Goal: Transaction & Acquisition: Purchase product/service

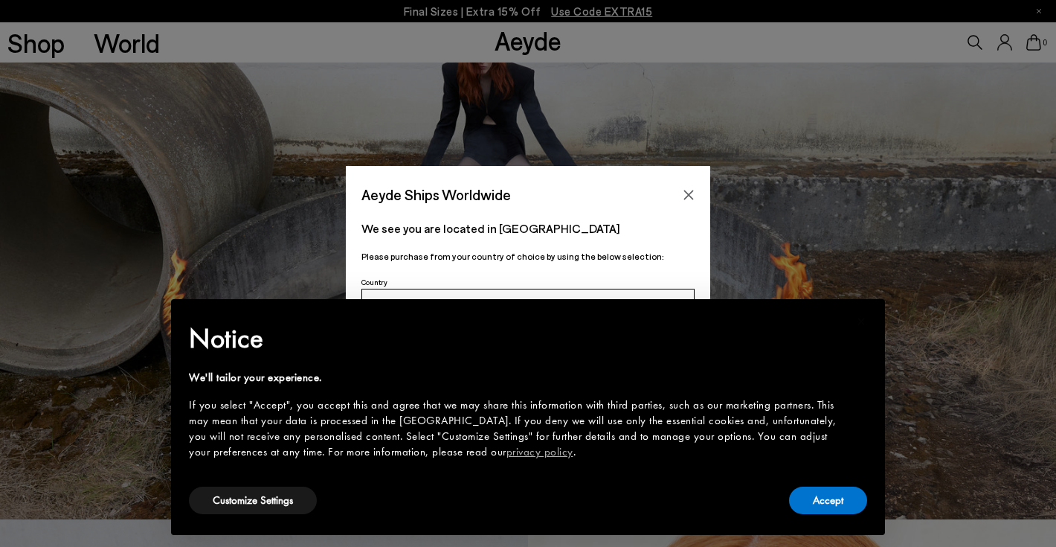
scroll to position [41, 0]
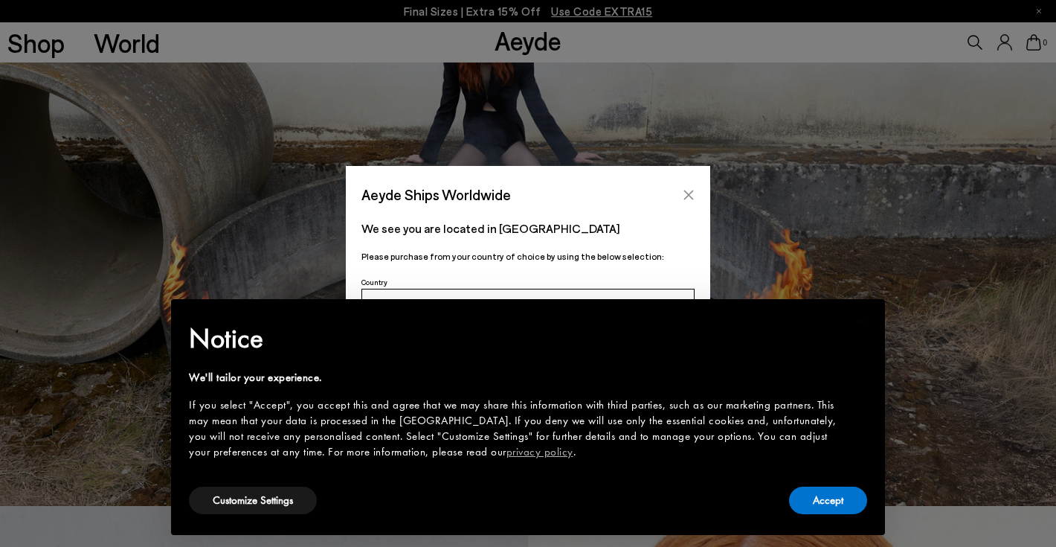
click at [695, 188] on button "Close" at bounding box center [688, 195] width 22 height 22
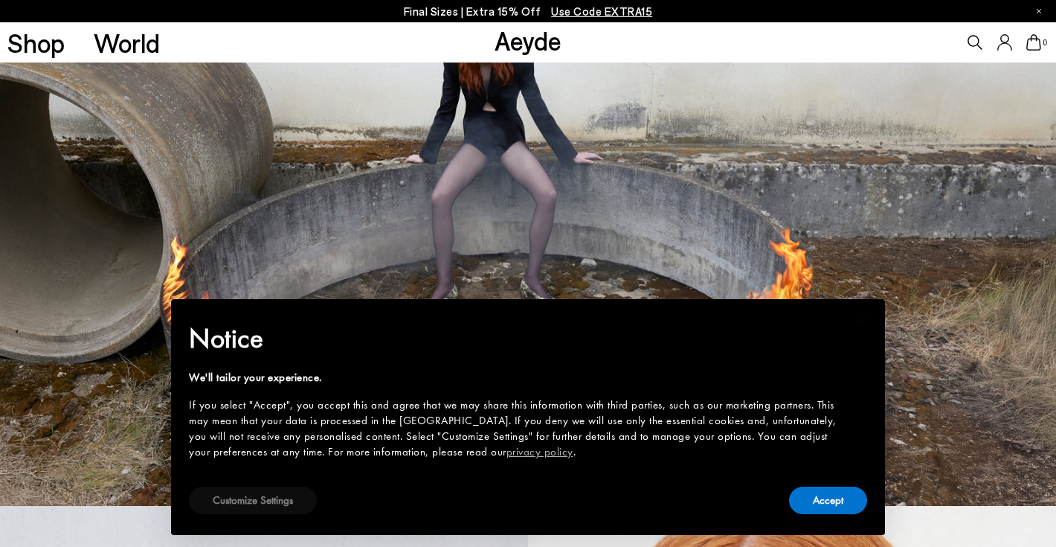
click at [268, 498] on button "Customize Settings" at bounding box center [253, 500] width 128 height 28
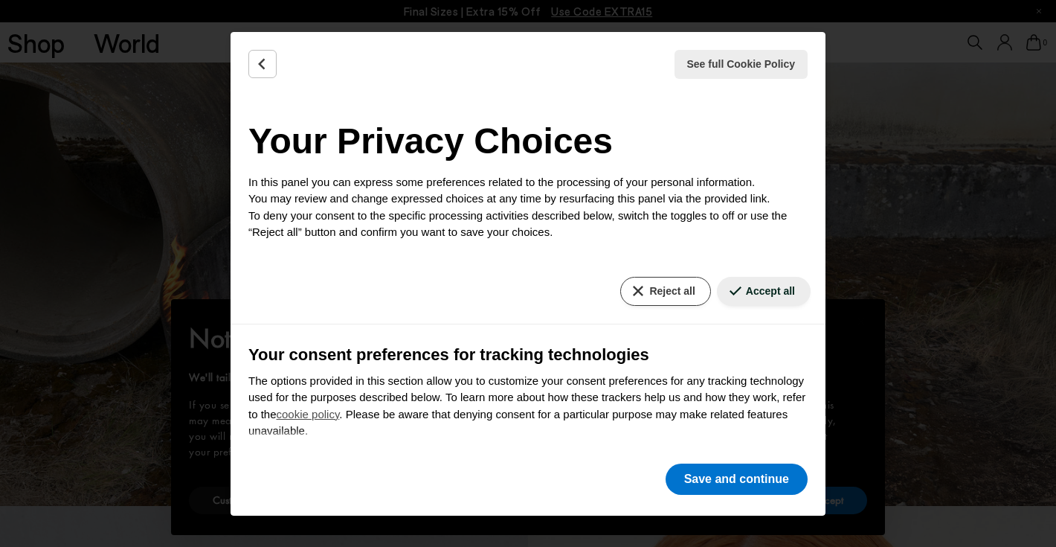
click at [669, 290] on button "Reject all" at bounding box center [665, 291] width 90 height 29
click at [697, 477] on button "Save and continue" at bounding box center [737, 478] width 142 height 31
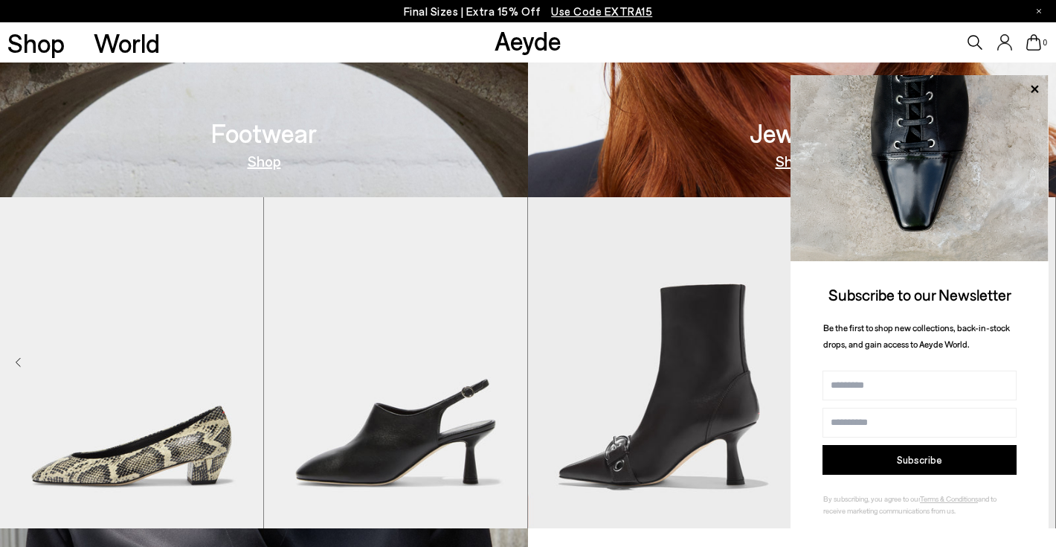
scroll to position [877, 0]
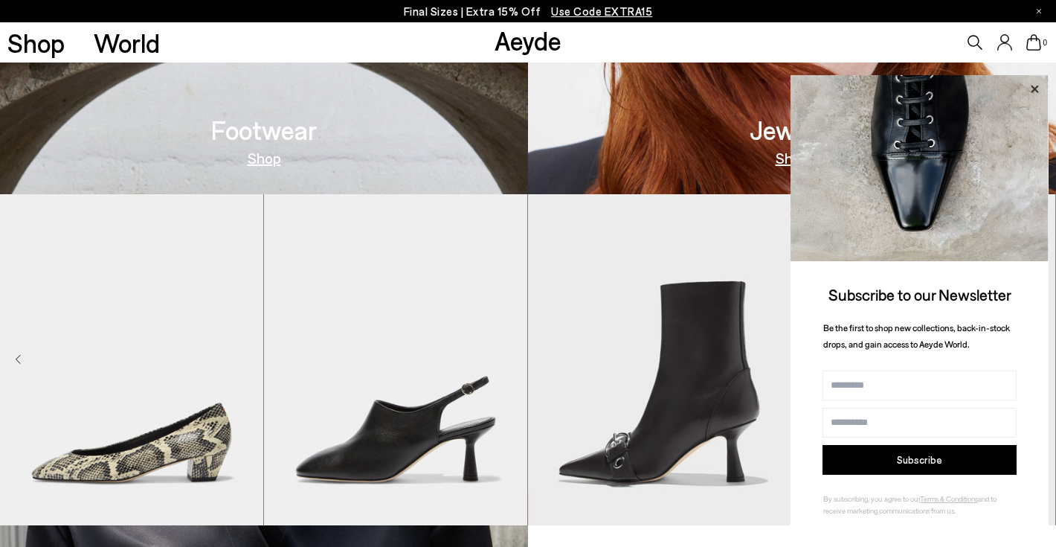
click at [1031, 91] on icon at bounding box center [1034, 89] width 19 height 19
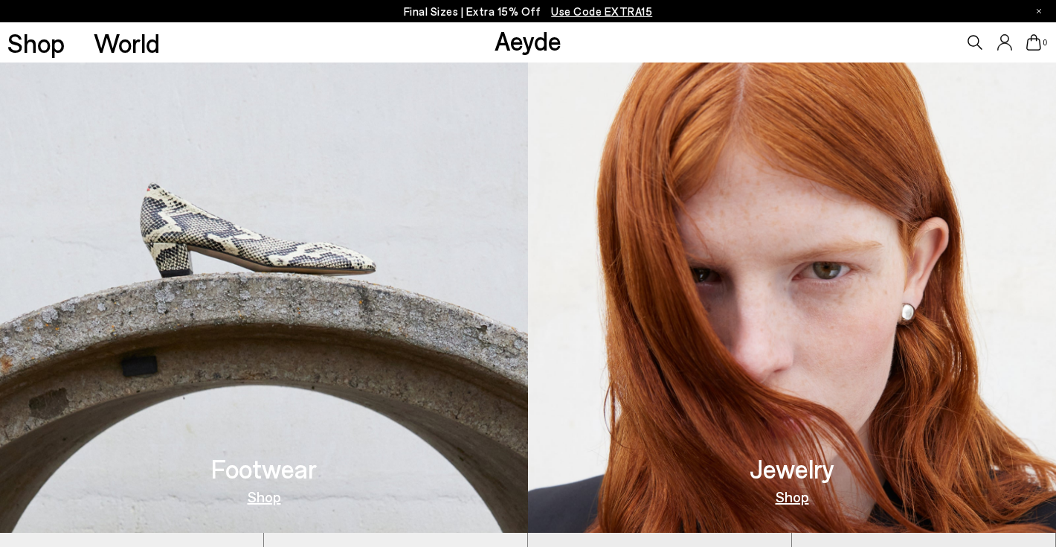
scroll to position [564, 0]
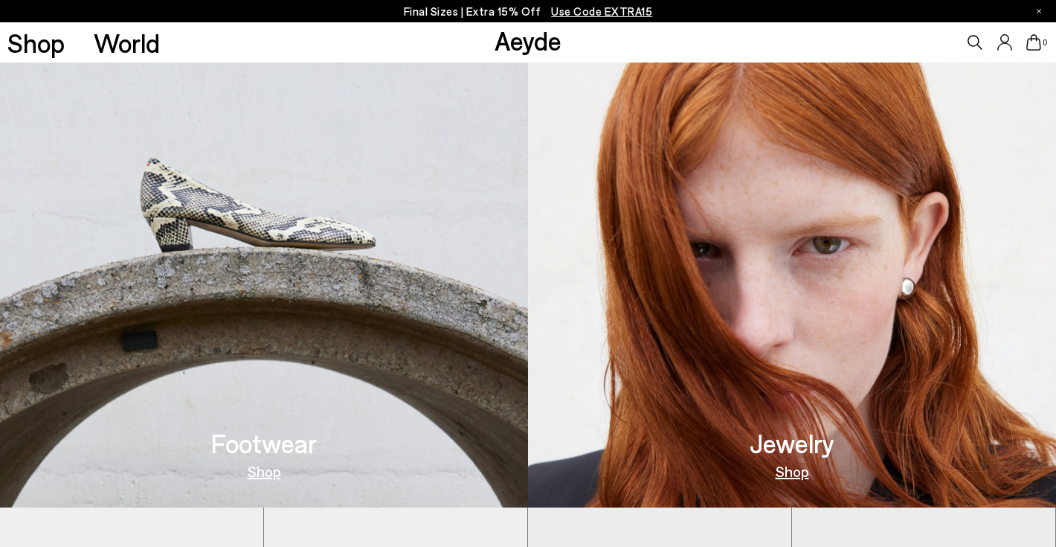
click at [267, 472] on link "Shop" at bounding box center [264, 470] width 33 height 15
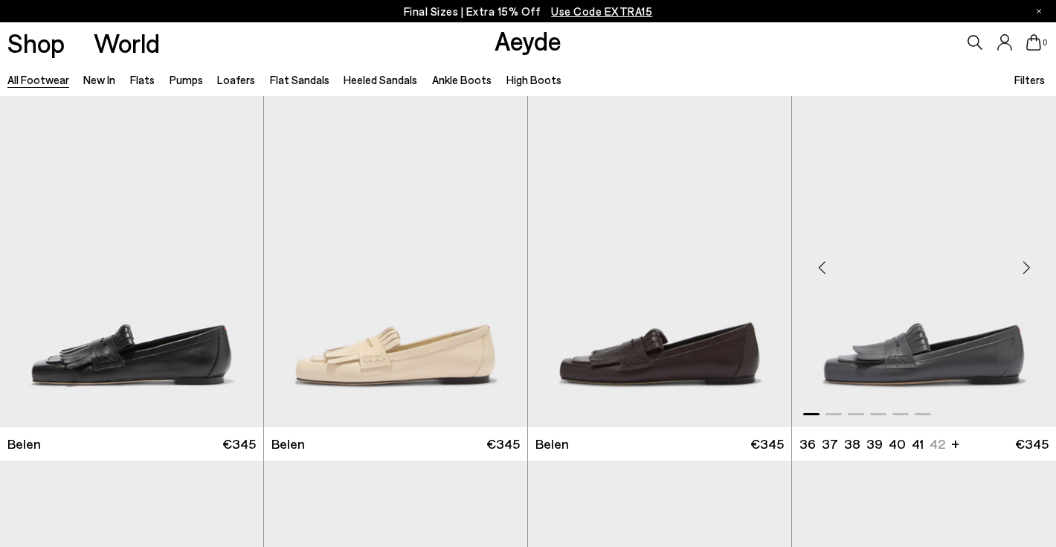
click at [900, 363] on img "1 / 6" at bounding box center [924, 261] width 264 height 331
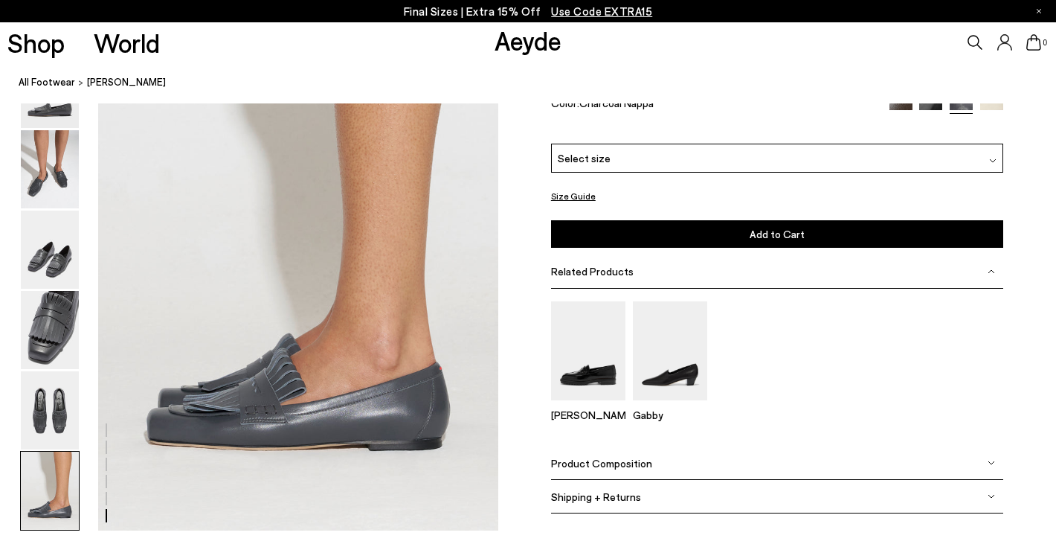
scroll to position [2784, 0]
click at [903, 120] on img at bounding box center [900, 108] width 23 height 23
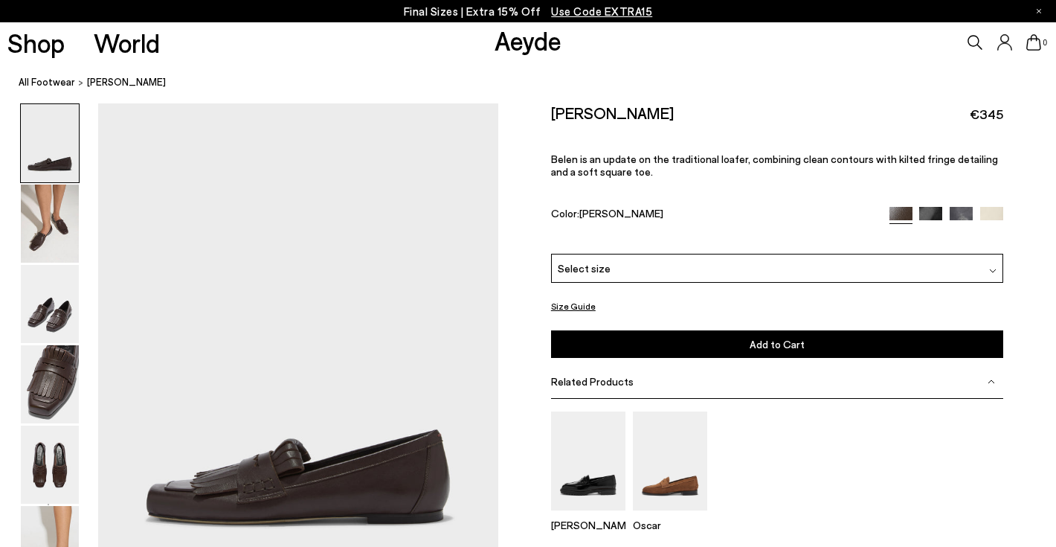
scroll to position [84, 0]
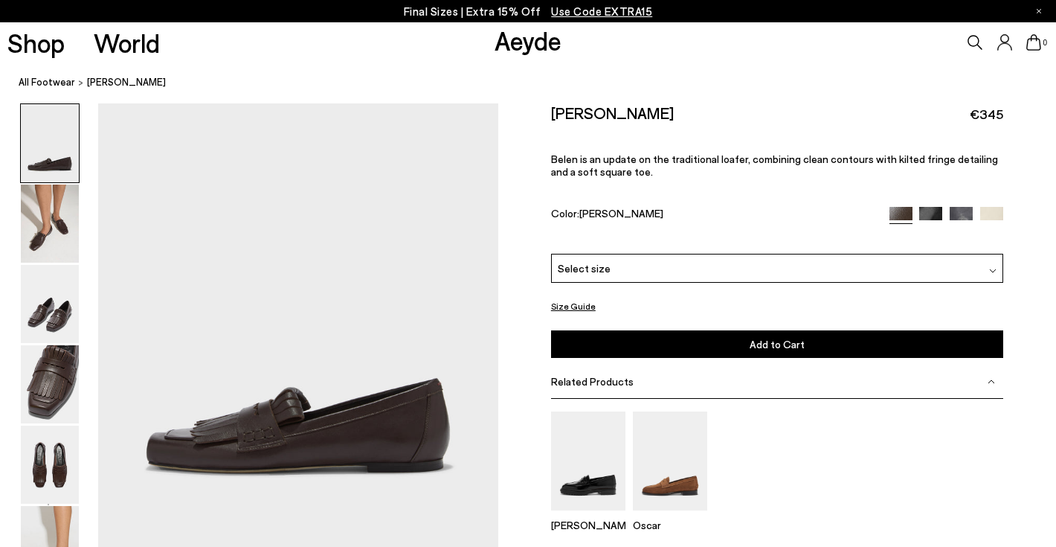
click at [933, 207] on img at bounding box center [930, 218] width 23 height 23
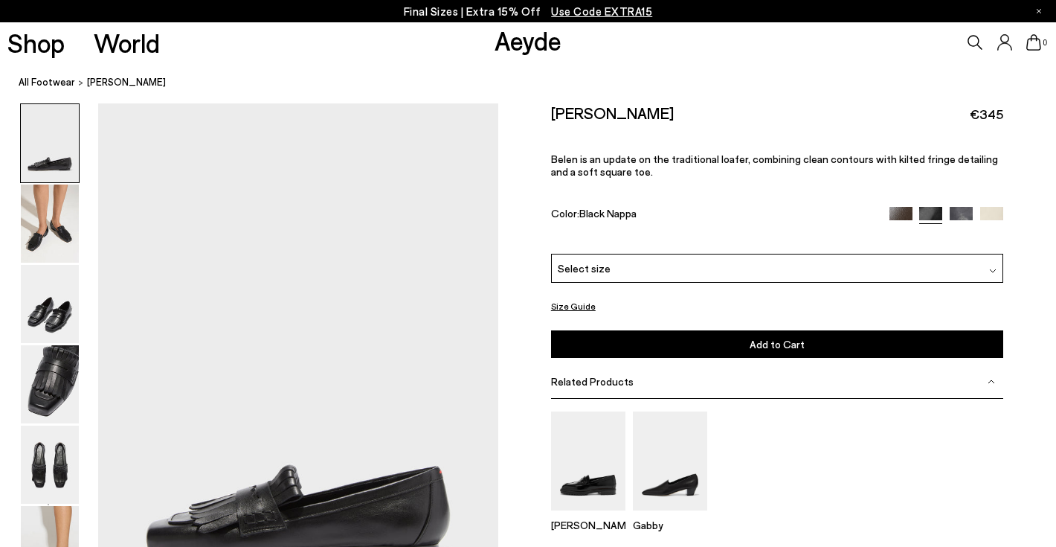
click at [960, 207] on img at bounding box center [961, 218] width 23 height 23
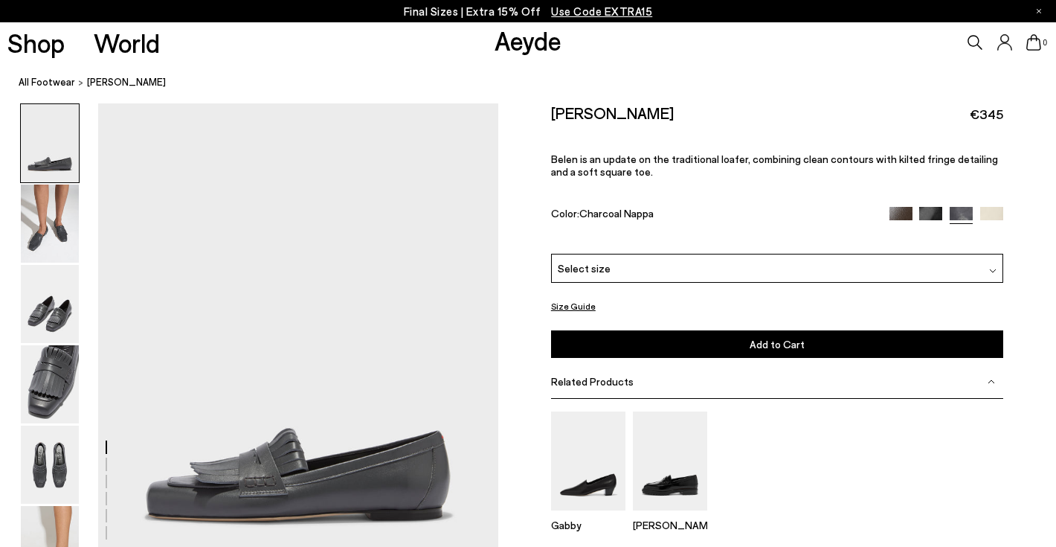
scroll to position [36, 0]
click at [596, 434] on img at bounding box center [588, 460] width 74 height 99
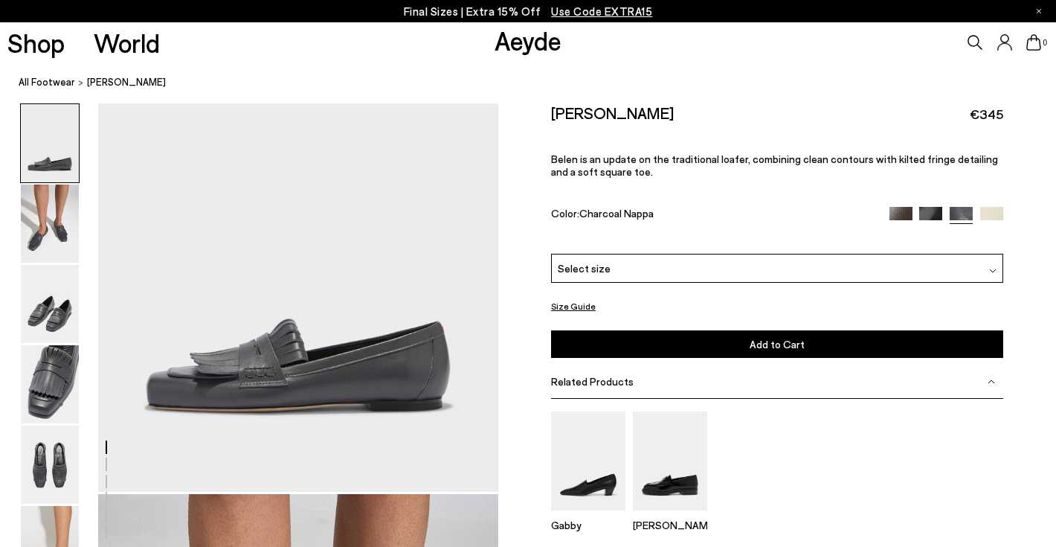
scroll to position [138, 0]
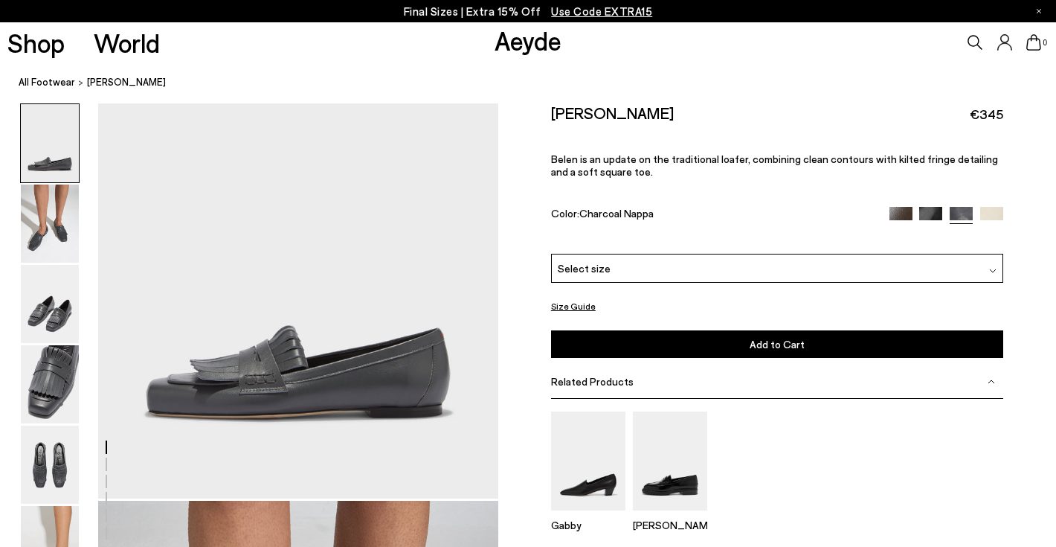
click at [604, 260] on span "Select size" at bounding box center [584, 268] width 53 height 16
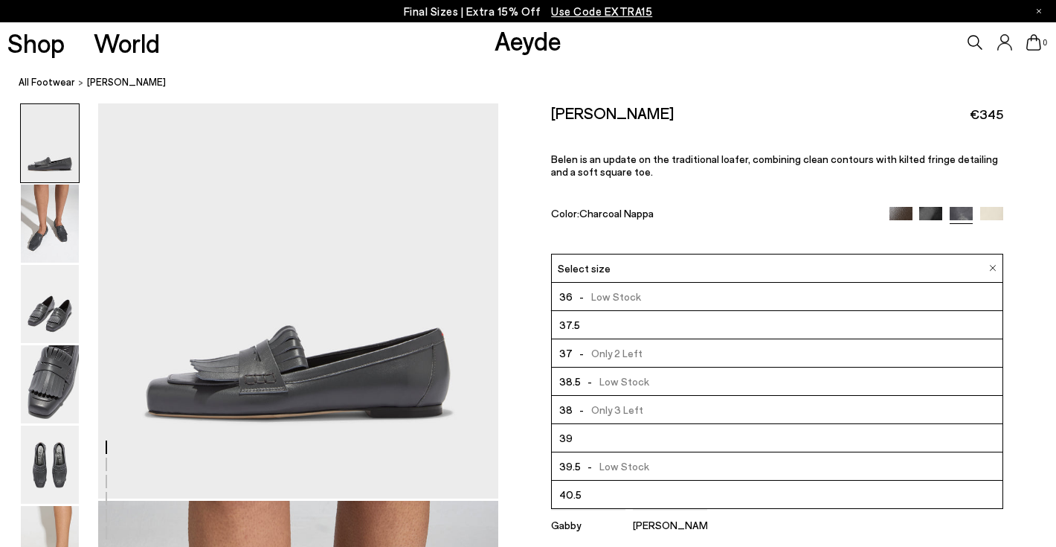
click at [522, 354] on div "Size Guide Shoes Belt Our shoes come in European sizing. The easiest way to mea…" at bounding box center [777, 371] width 558 height 536
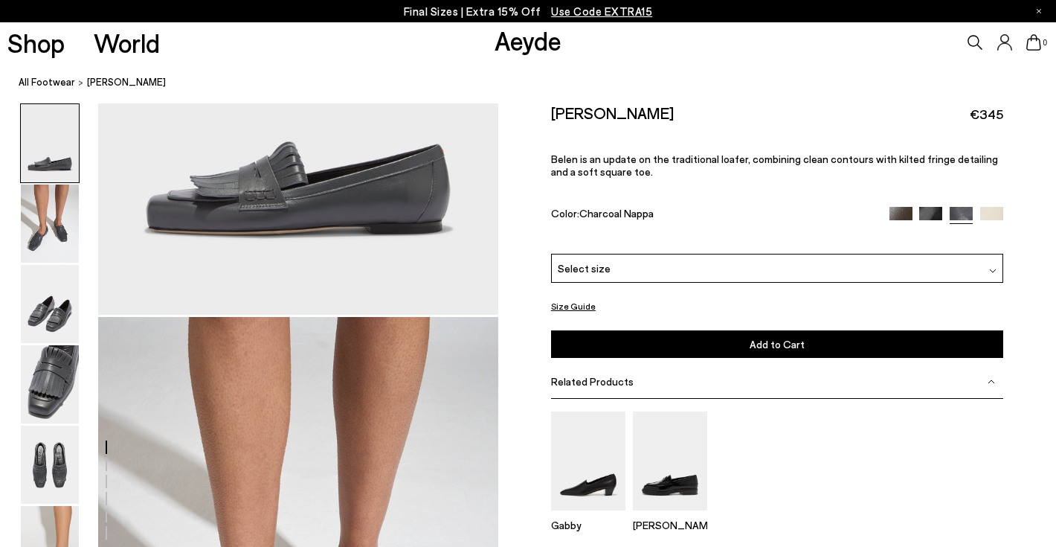
scroll to position [342, 0]
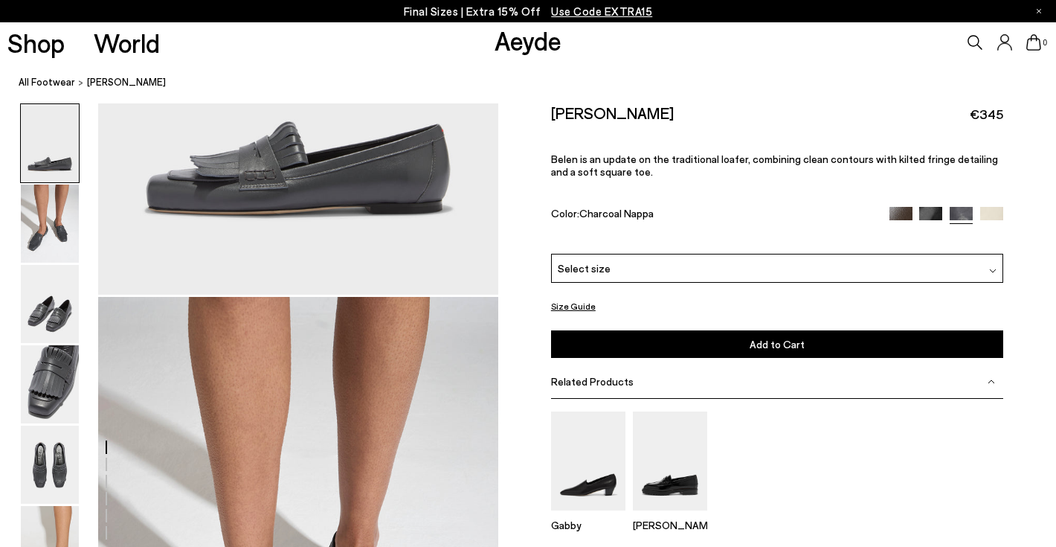
click at [865, 416] on div "Gabby Leon" at bounding box center [777, 477] width 452 height 132
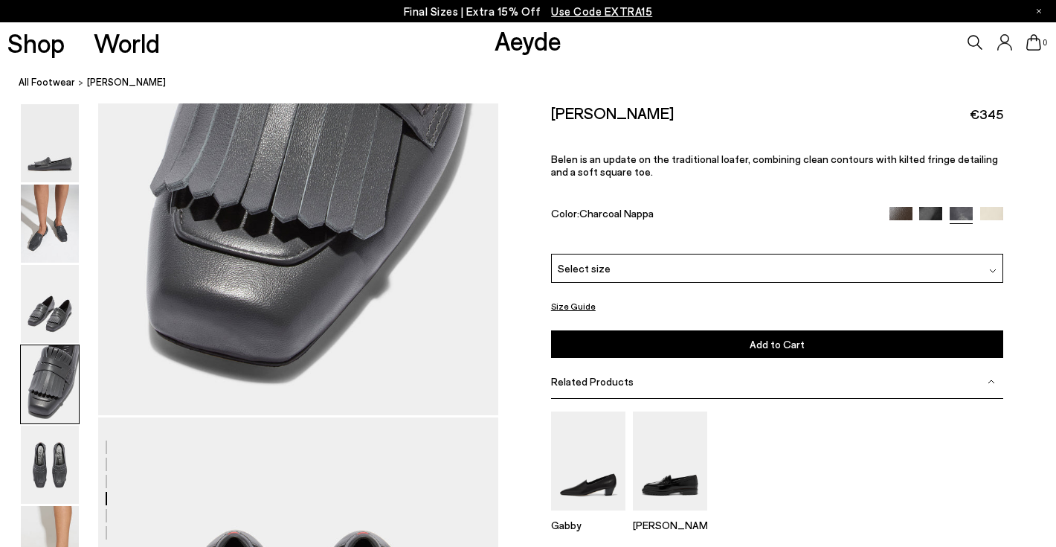
scroll to position [1834, 0]
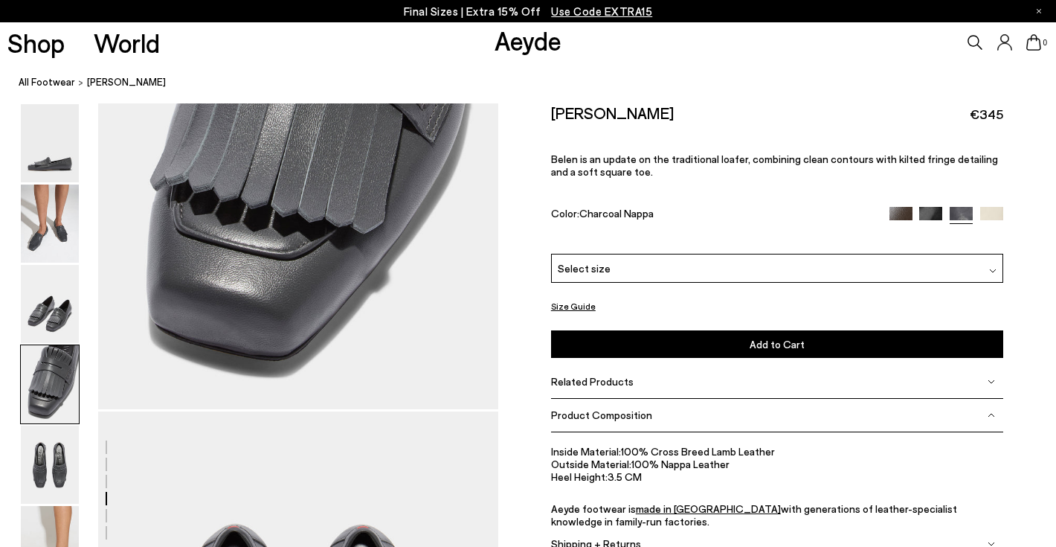
click at [991, 399] on div "Product Composition" at bounding box center [777, 415] width 452 height 33
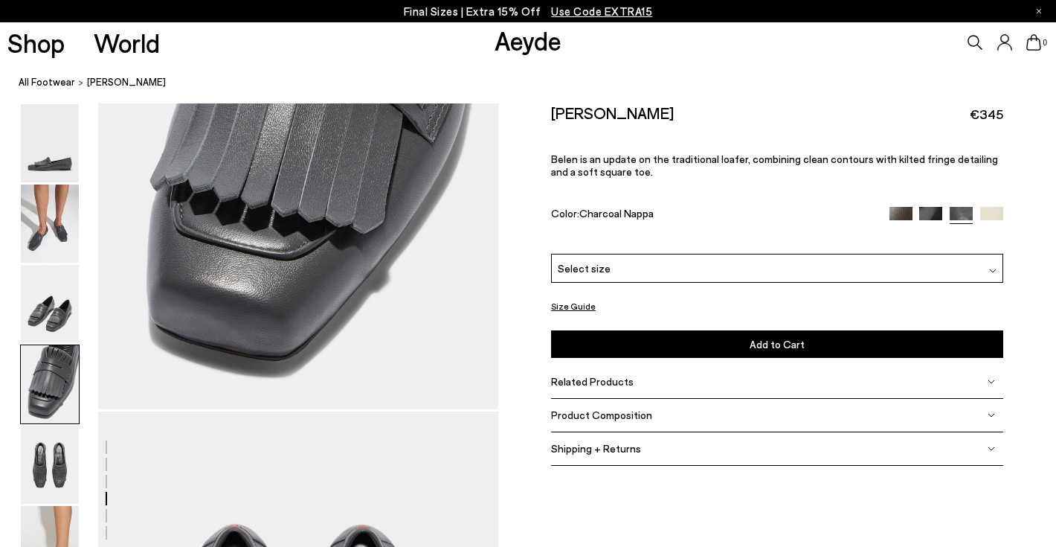
click at [989, 445] on img at bounding box center [990, 448] width 7 height 7
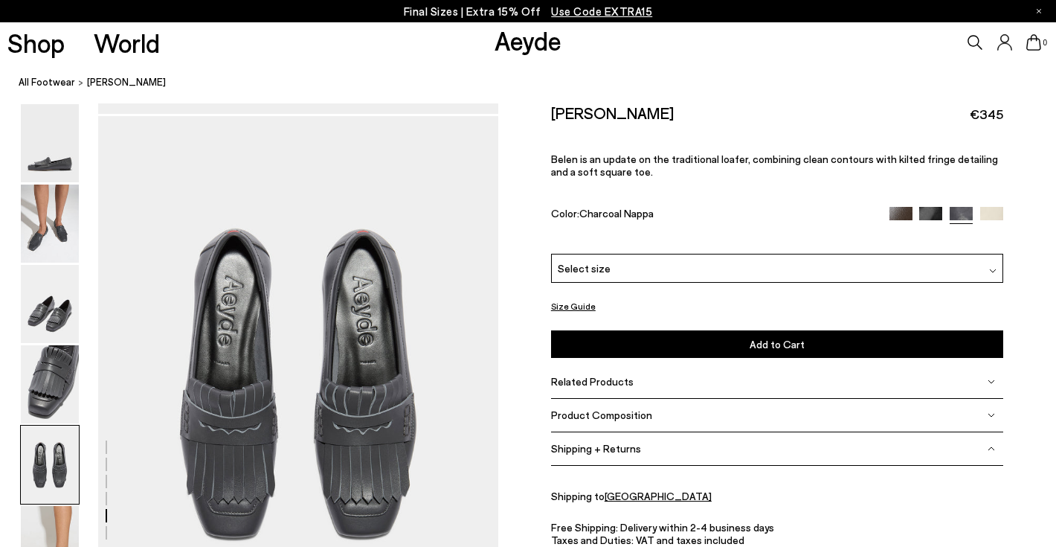
scroll to position [2131, 0]
click at [934, 475] on div "Shipping to Germany Free Shipping: Delivery within 2-4 business days Taxes and …" at bounding box center [777, 543] width 452 height 156
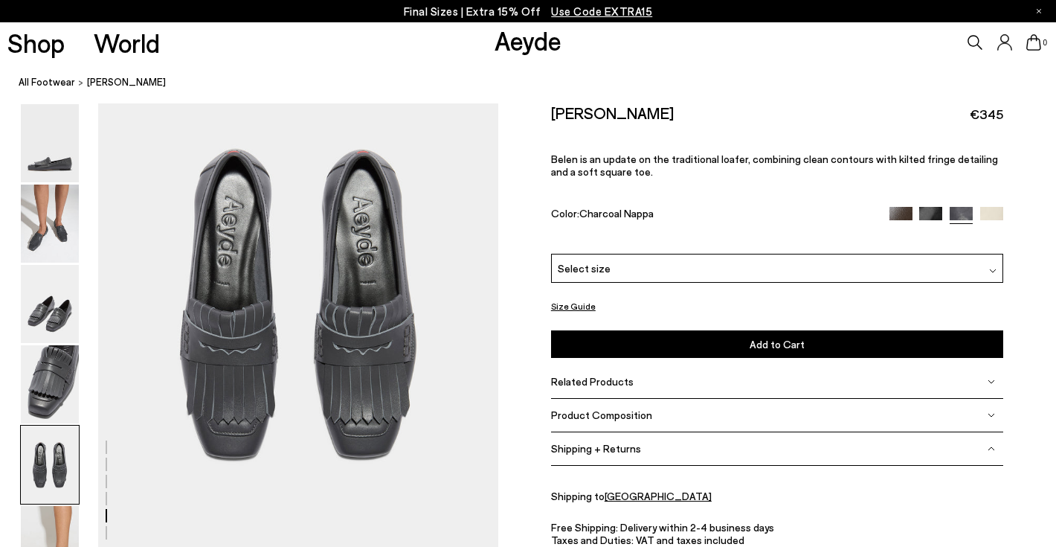
scroll to position [2210, 0]
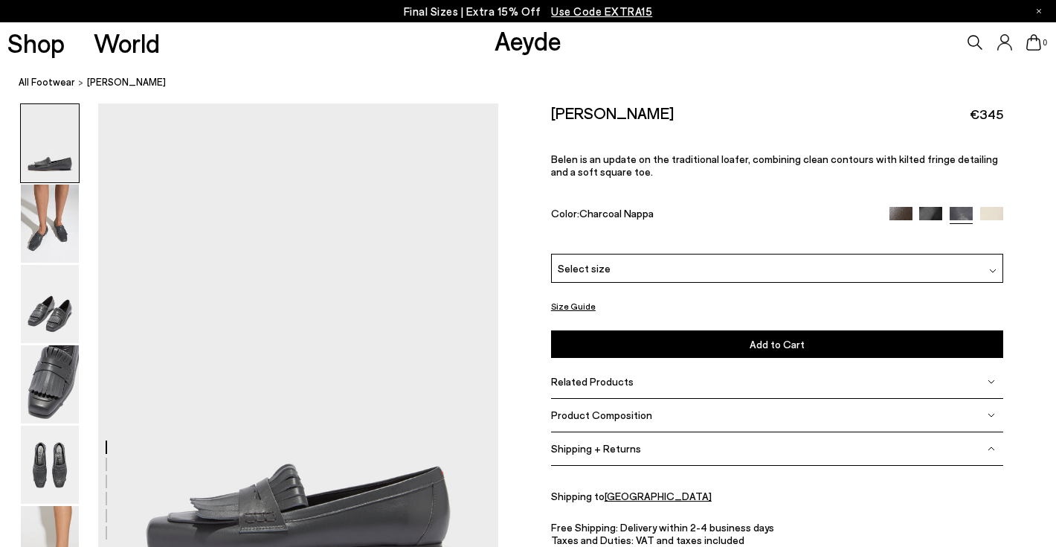
scroll to position [0, 0]
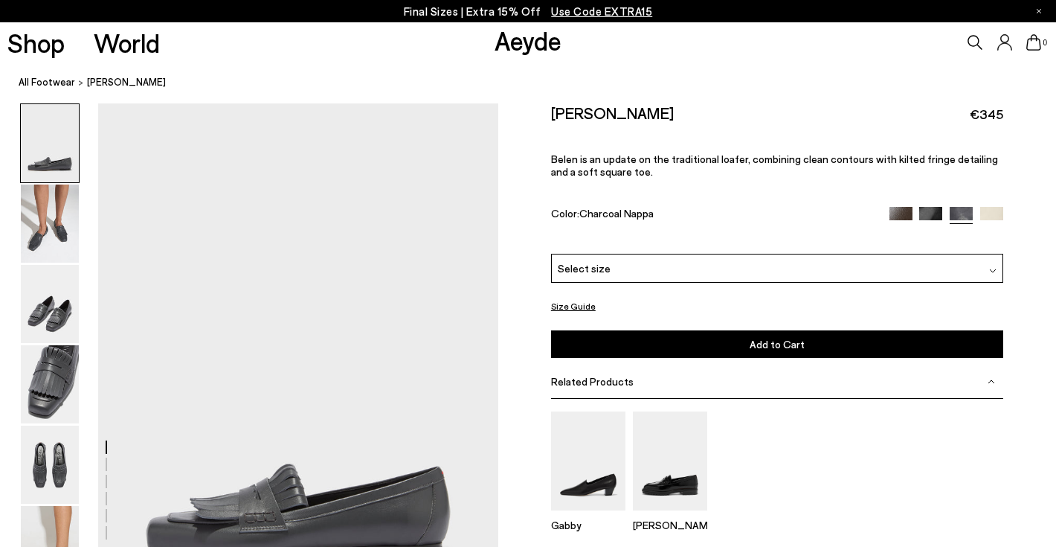
scroll to position [2784, 0]
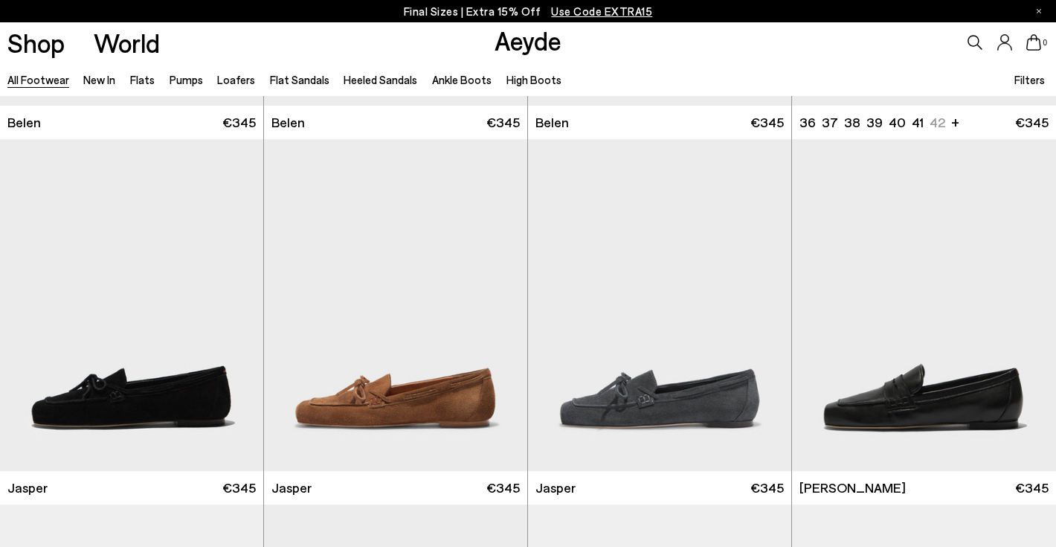
scroll to position [322, 0]
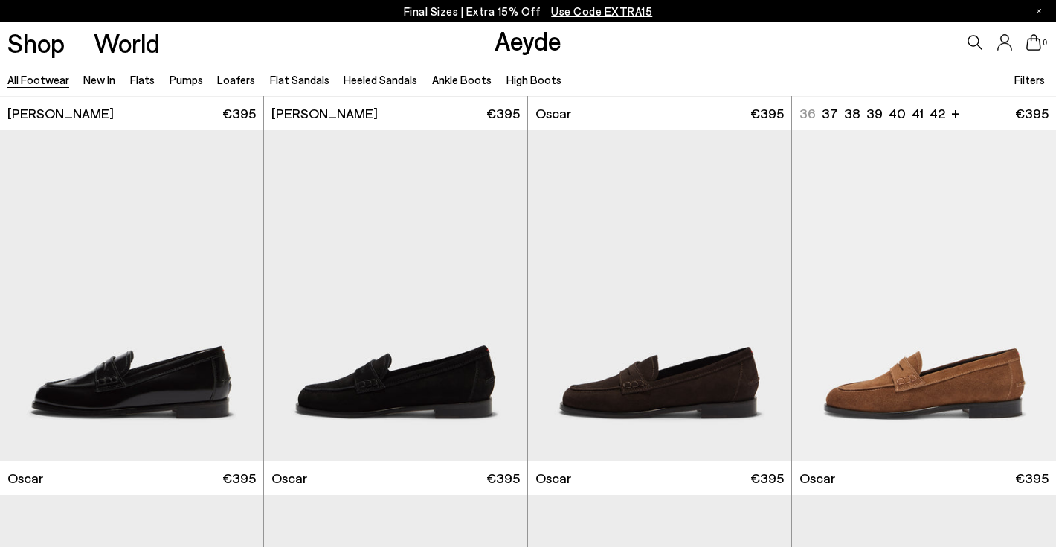
scroll to position [1789, 0]
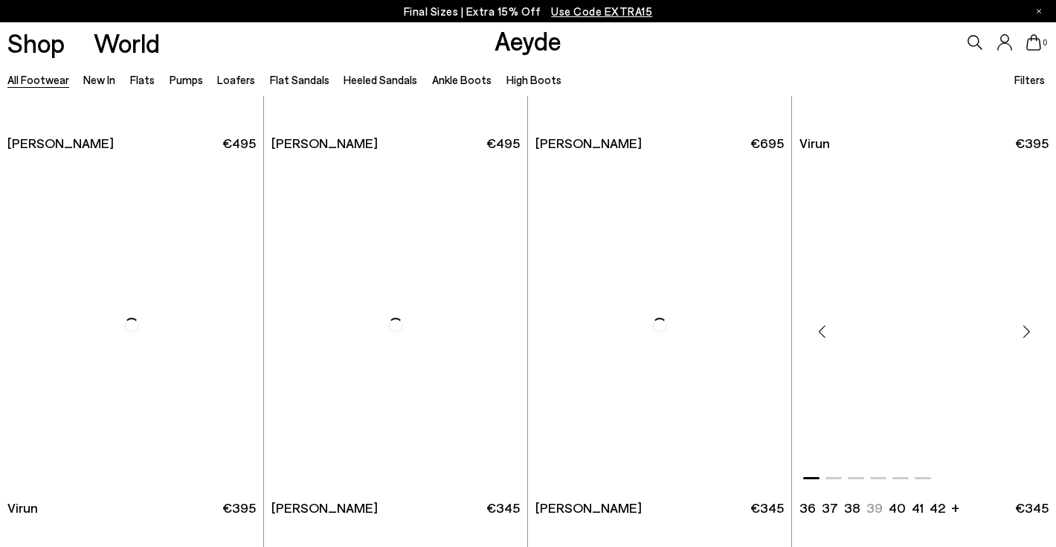
scroll to position [4688, 0]
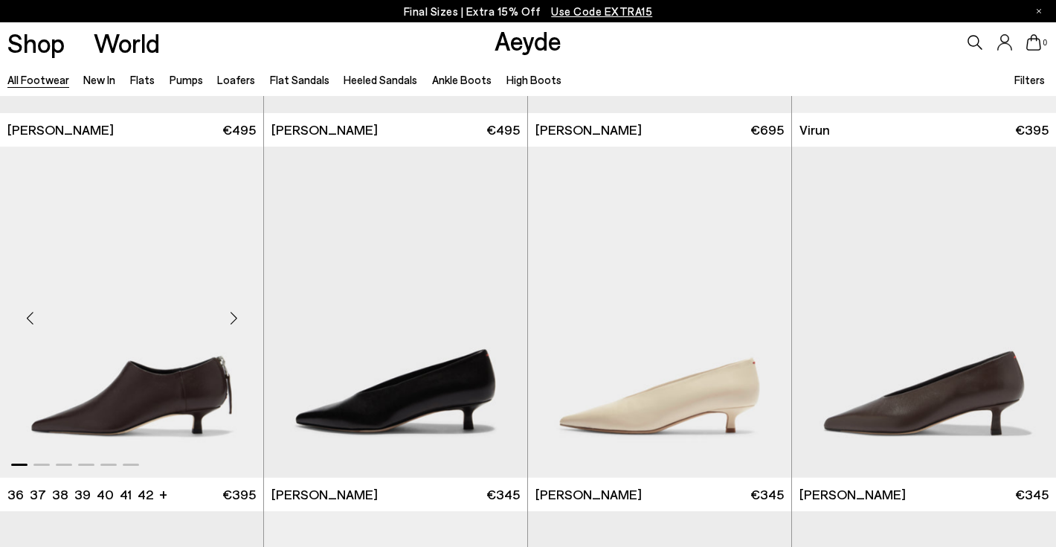
click at [161, 395] on img "1 / 6" at bounding box center [131, 311] width 263 height 331
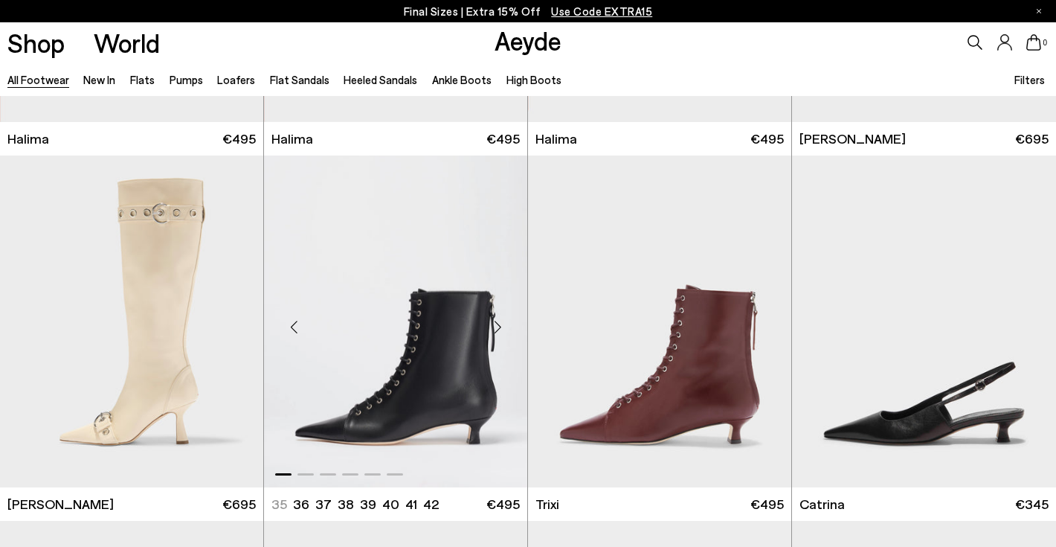
scroll to position [9053, 0]
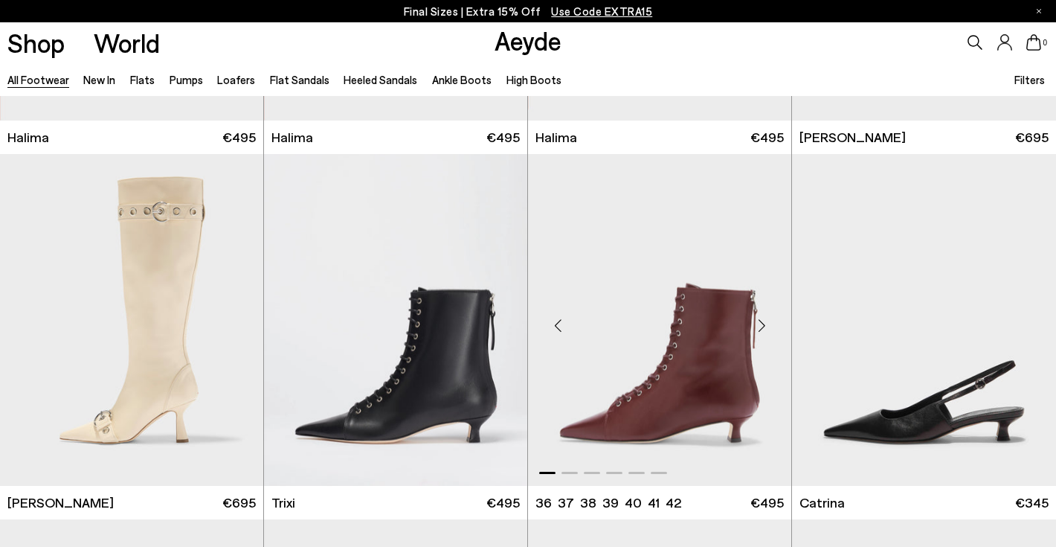
click at [621, 397] on img "1 / 6" at bounding box center [659, 319] width 263 height 331
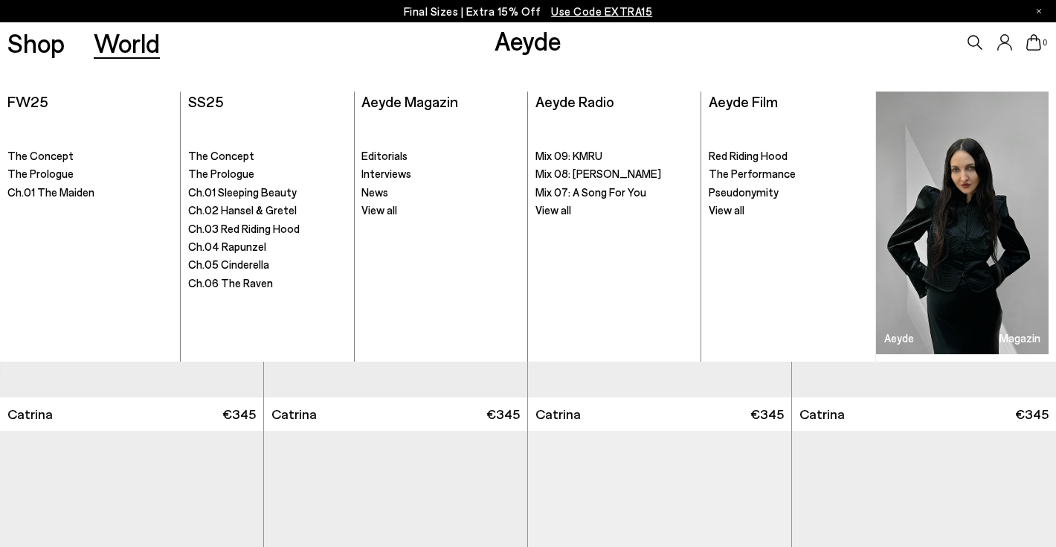
scroll to position [9537, 0]
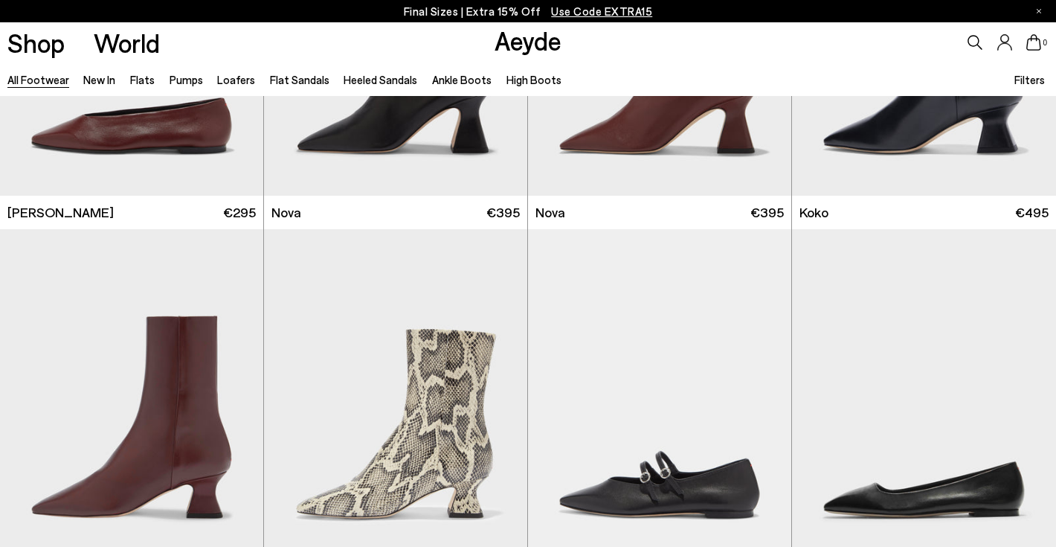
scroll to position [11904, 0]
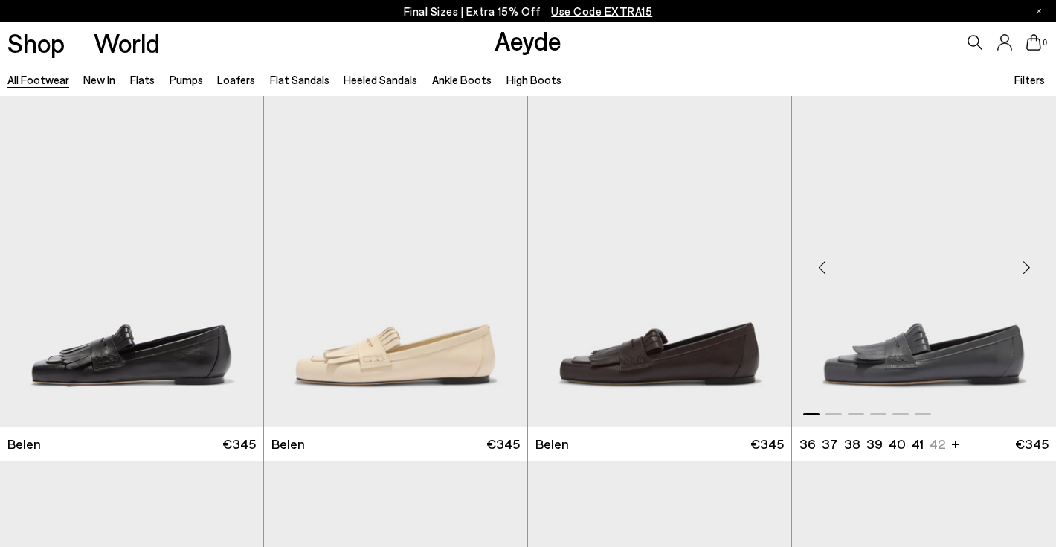
click at [896, 367] on img "1 / 6" at bounding box center [924, 261] width 264 height 331
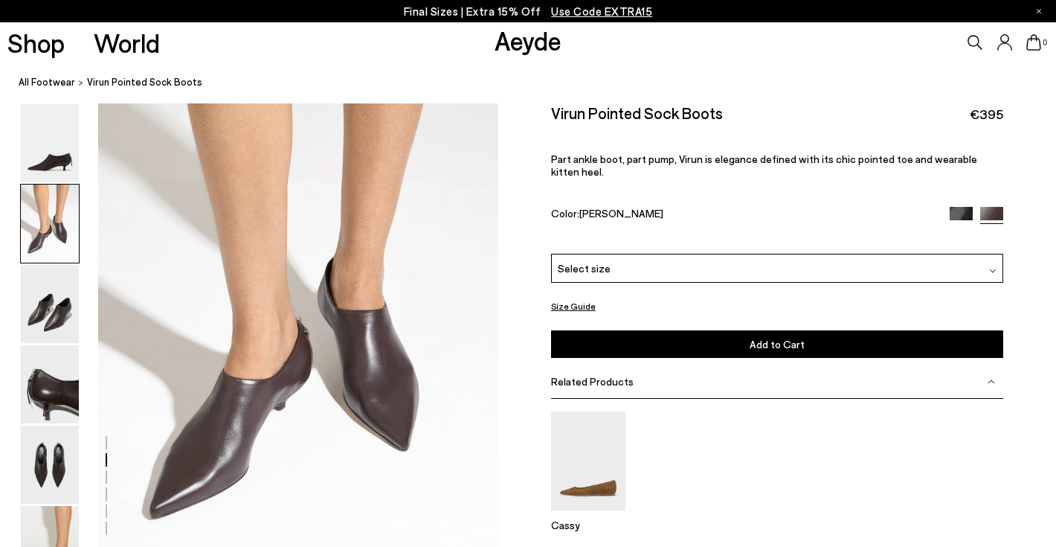
scroll to position [501, 0]
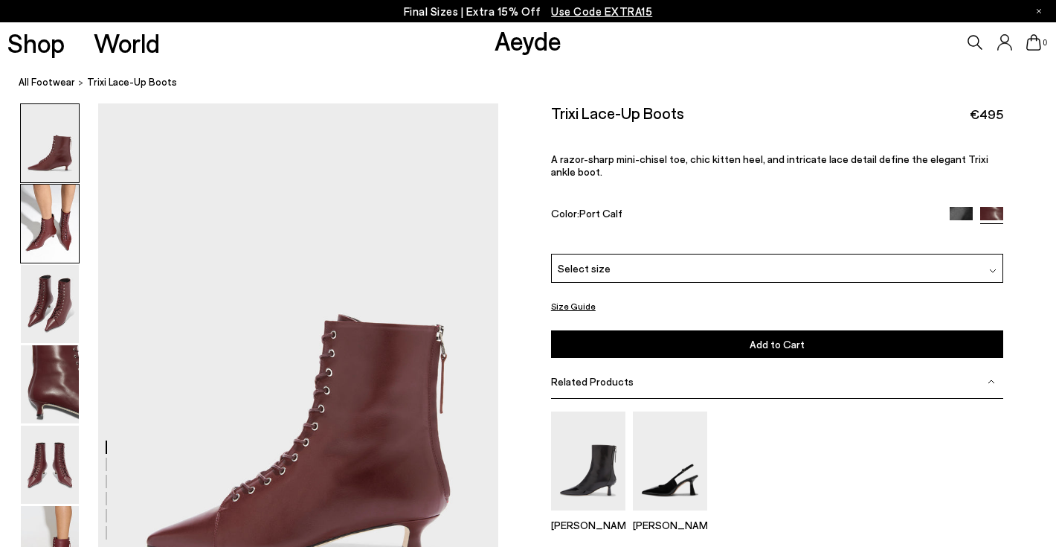
click at [58, 233] on img at bounding box center [50, 223] width 58 height 78
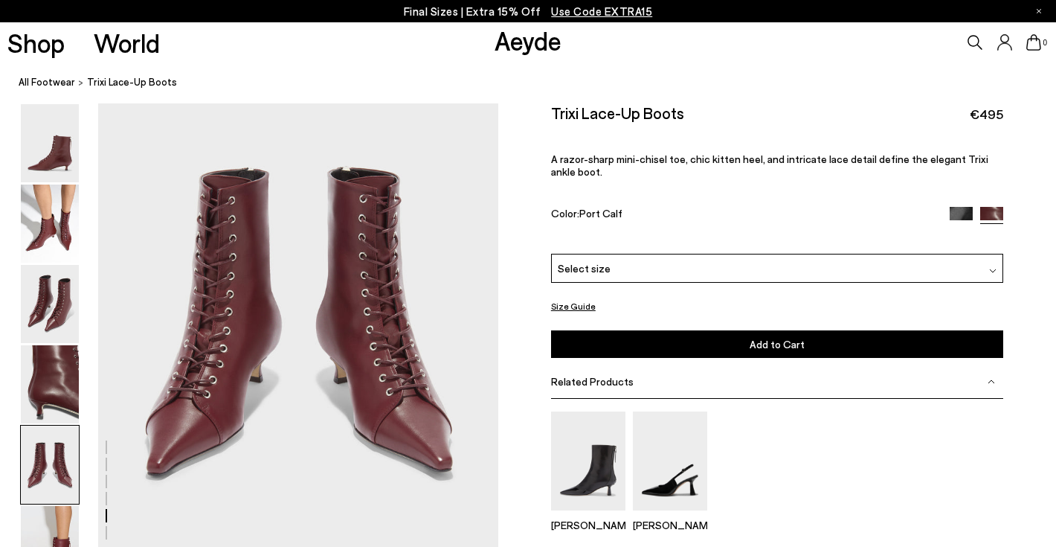
scroll to position [2192, 0]
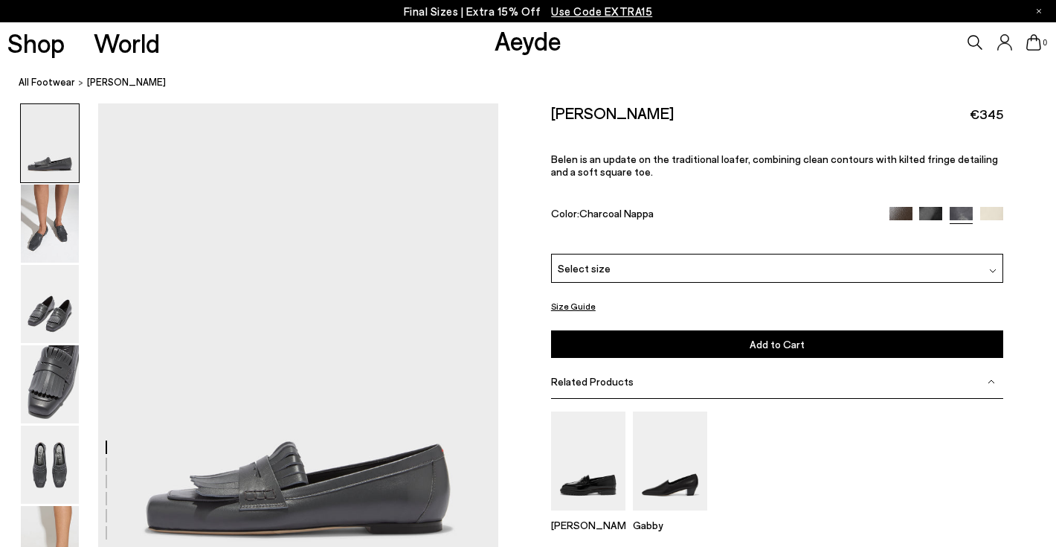
scroll to position [50, 0]
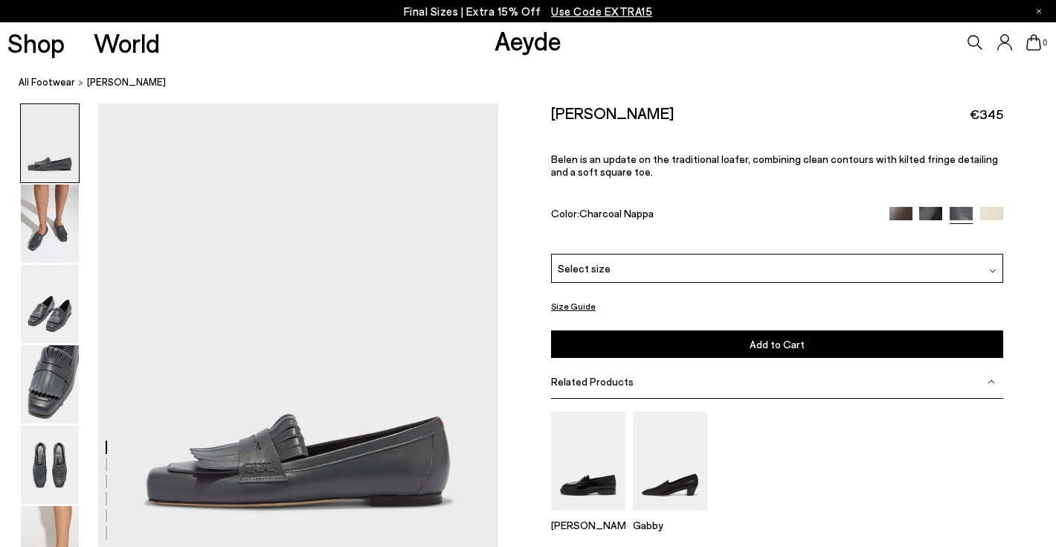
click at [598, 260] on span "Select size" at bounding box center [584, 268] width 53 height 16
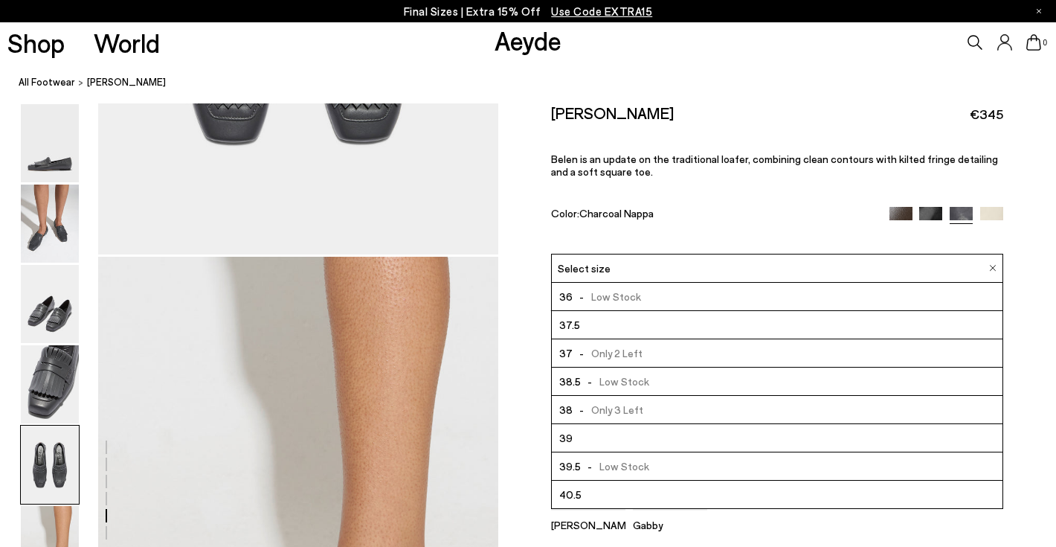
scroll to position [2522, 0]
